Goal: Check status

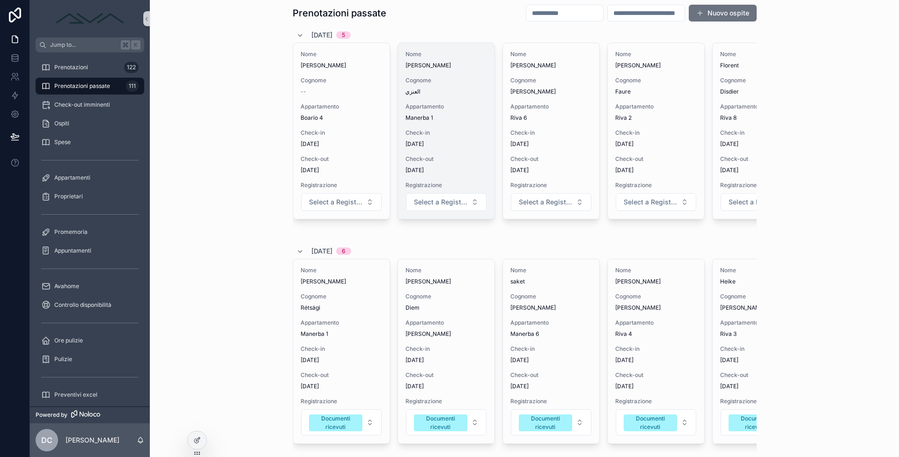
scroll to position [7, 0]
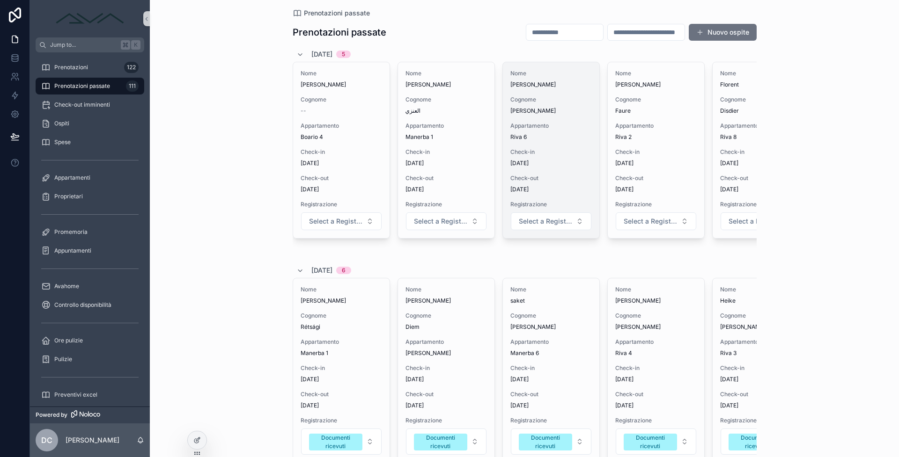
click at [556, 154] on span "Check-in" at bounding box center [550, 151] width 81 height 7
